Goal: Navigation & Orientation: Find specific page/section

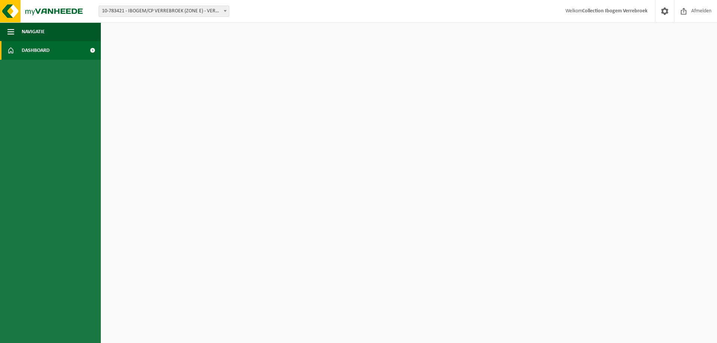
click at [225, 11] on b at bounding box center [225, 11] width 3 height 2
click at [93, 48] on span at bounding box center [92, 50] width 17 height 19
click at [93, 50] on span at bounding box center [92, 50] width 17 height 19
